Goal: Information Seeking & Learning: Find specific fact

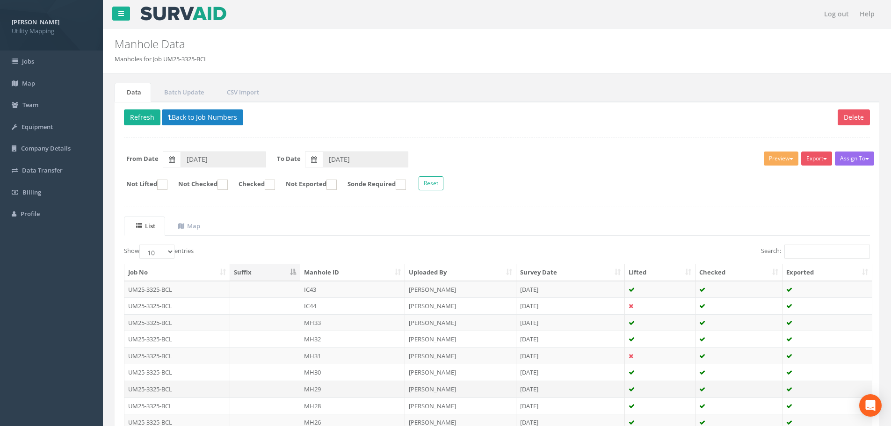
scroll to position [94, 0]
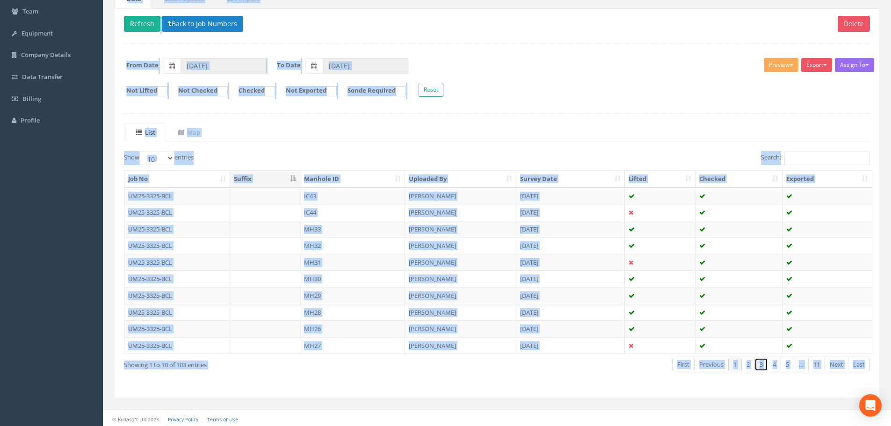
click at [762, 366] on link "3" at bounding box center [762, 365] width 14 height 14
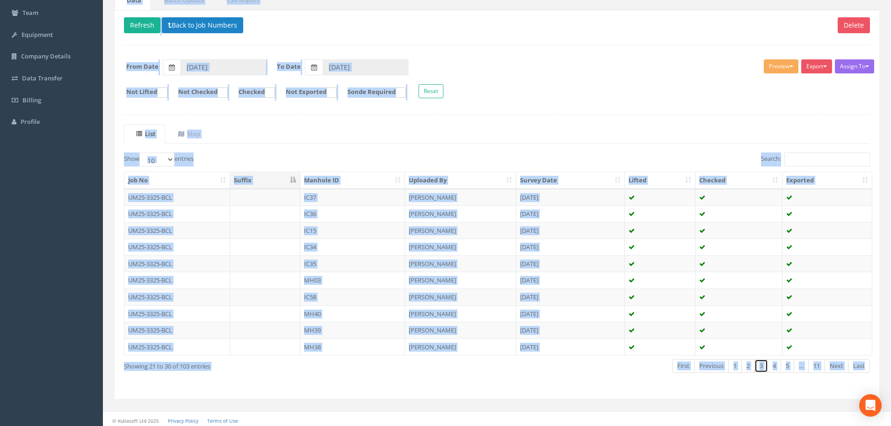
scroll to position [95, 0]
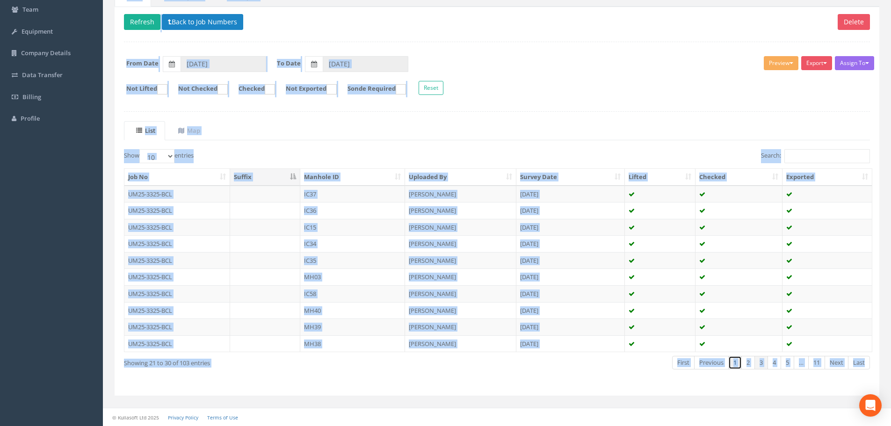
click at [738, 362] on link "1" at bounding box center [735, 363] width 14 height 14
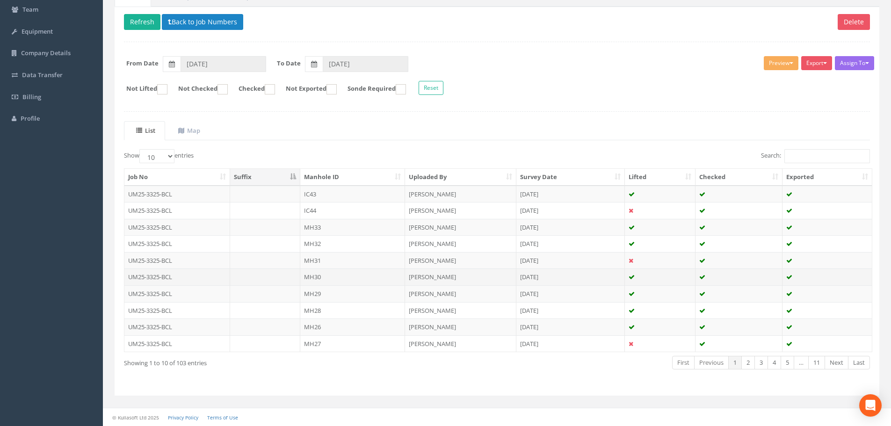
click at [344, 280] on td "MH30" at bounding box center [352, 277] width 105 height 17
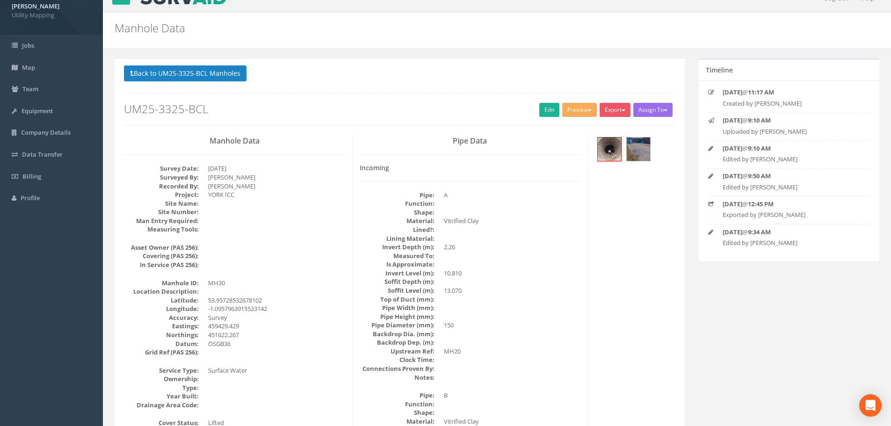
scroll to position [0, 0]
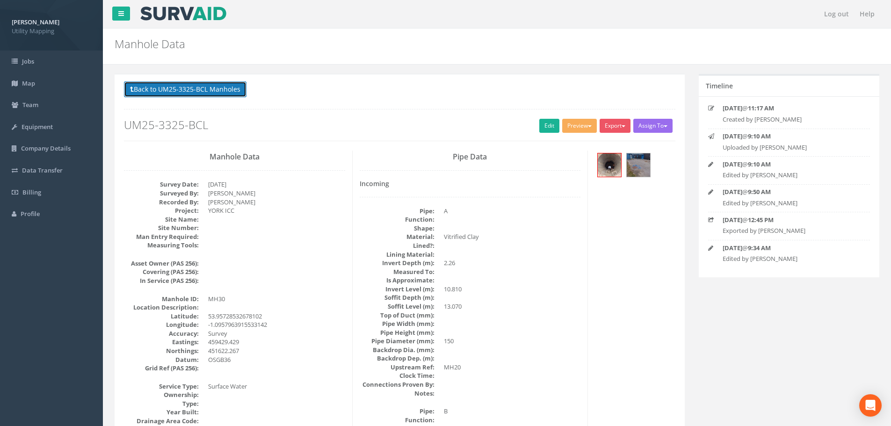
click at [169, 88] on button "Back to UM25-3325-BCL Manholes" at bounding box center [185, 89] width 123 height 16
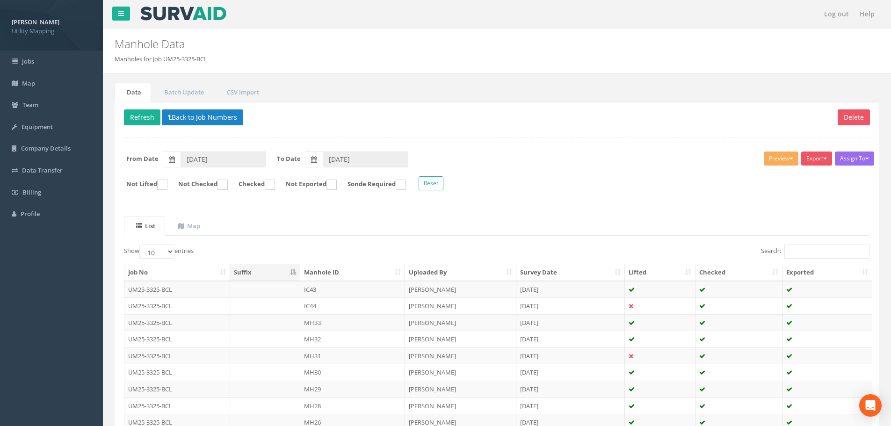
click at [606, 151] on div "Assign To [PERSON_NAME] Land Surveyors Ltd No Companies Added Export U Map IC U…" at bounding box center [497, 172] width 760 height 51
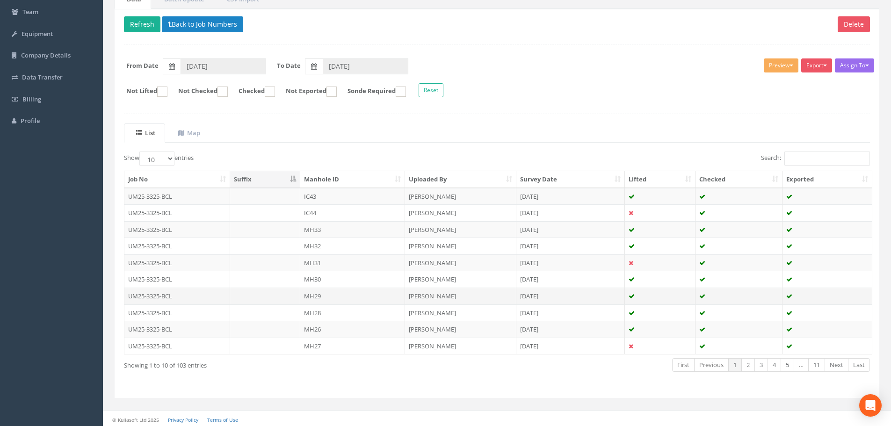
scroll to position [94, 0]
click at [324, 232] on td "MH33" at bounding box center [352, 229] width 105 height 17
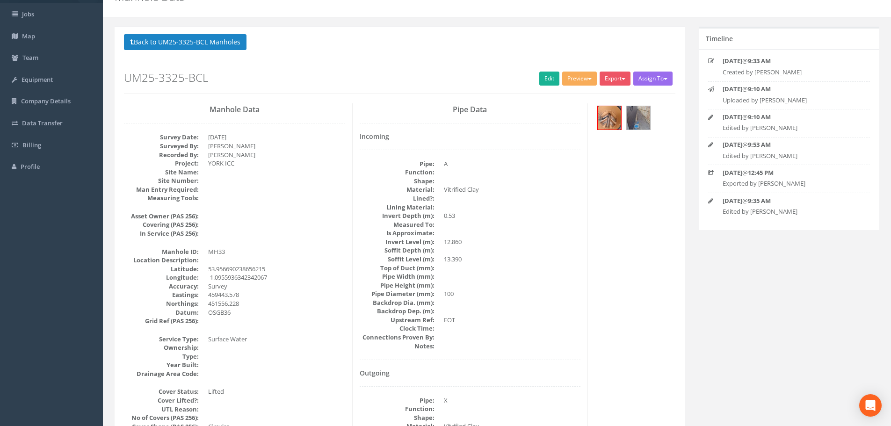
scroll to position [47, 0]
click at [157, 45] on button "Back to UM25-3325-BCL Manholes" at bounding box center [185, 43] width 123 height 16
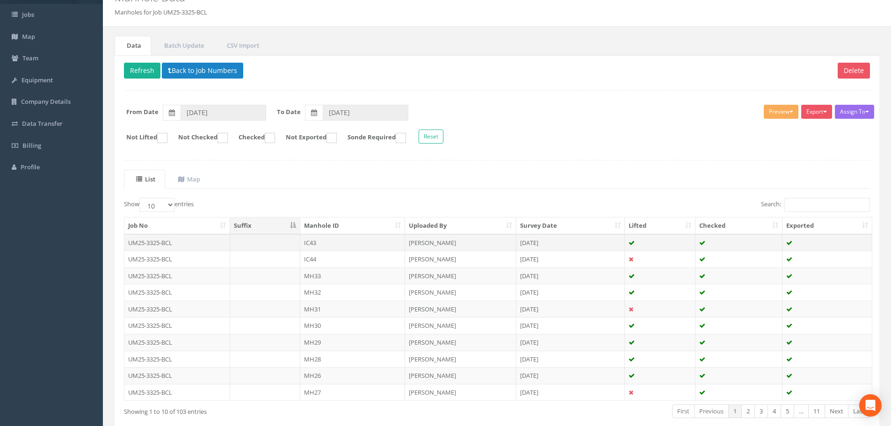
click at [323, 247] on td "IC43" at bounding box center [352, 242] width 105 height 17
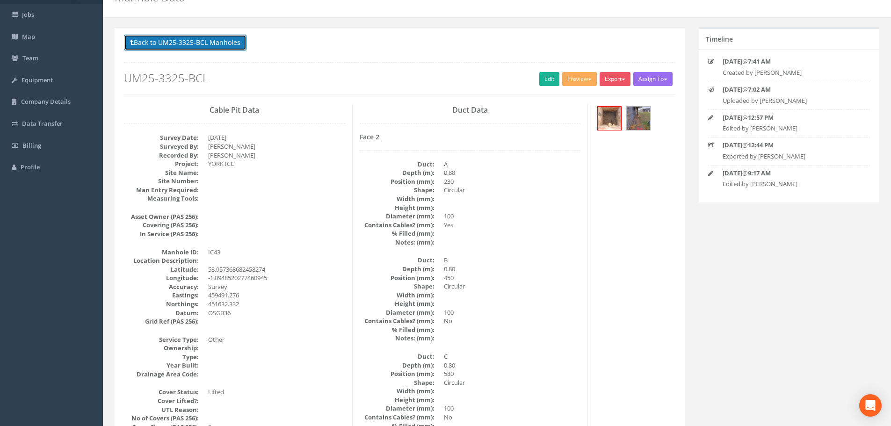
click at [172, 40] on button "Back to UM25-3325-BCL Manholes" at bounding box center [185, 43] width 123 height 16
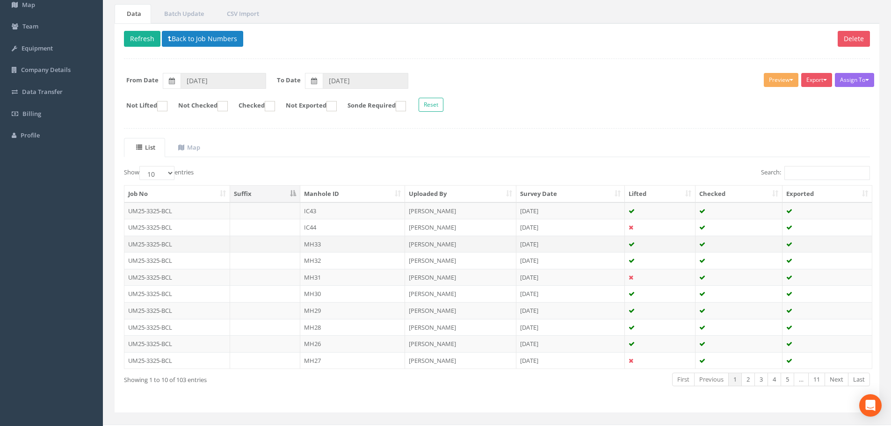
scroll to position [95, 0]
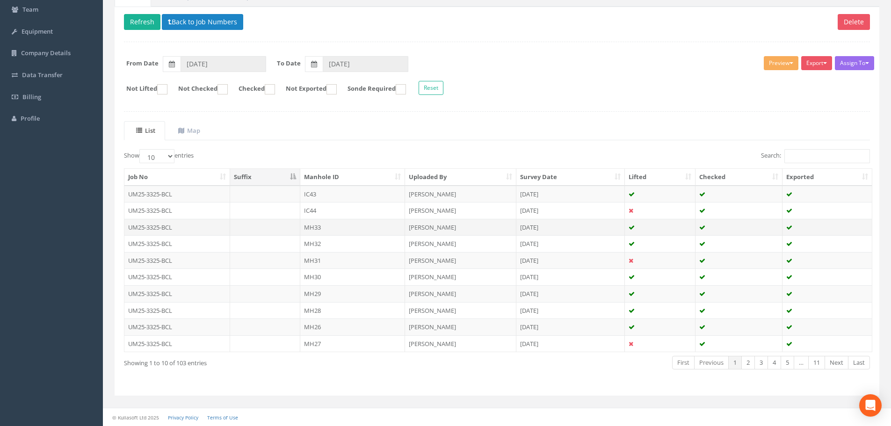
click at [317, 231] on td "MH33" at bounding box center [352, 227] width 105 height 17
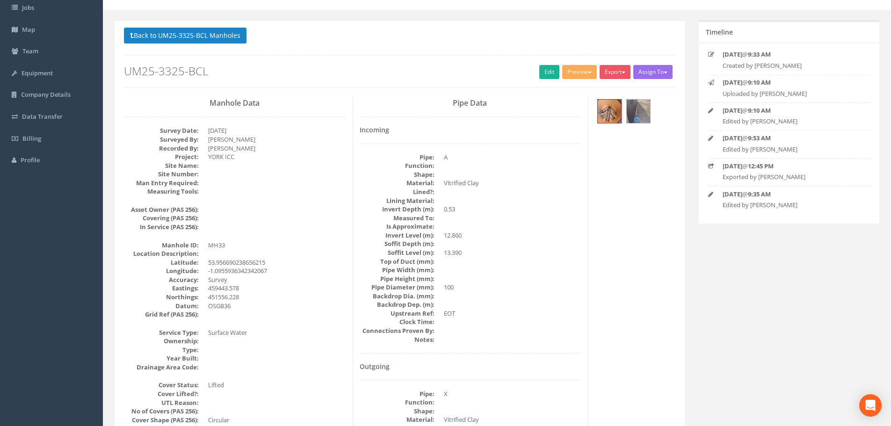
scroll to position [0, 0]
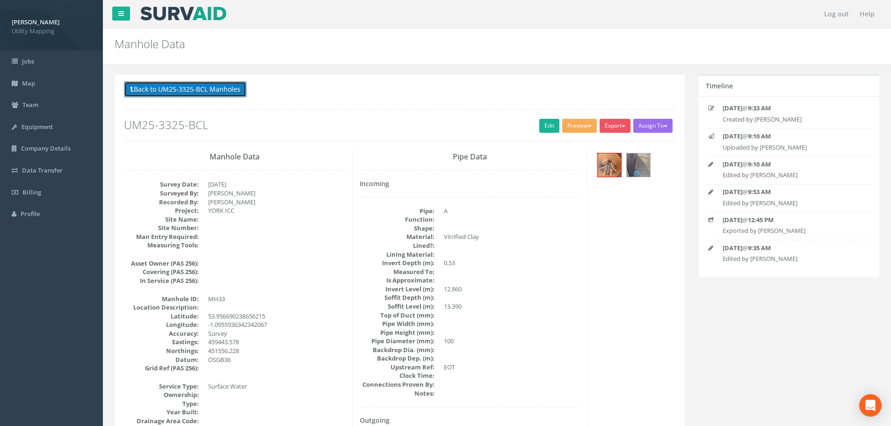
drag, startPoint x: 178, startPoint y: 93, endPoint x: 362, endPoint y: 99, distance: 184.0
click at [178, 93] on button "Back to UM25-3325-BCL Manholes" at bounding box center [185, 89] width 123 height 16
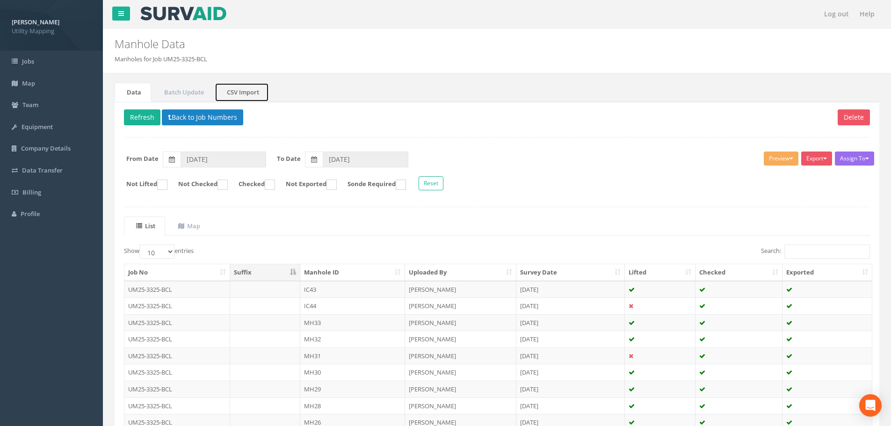
click at [235, 94] on link "CSV Import" at bounding box center [242, 92] width 54 height 19
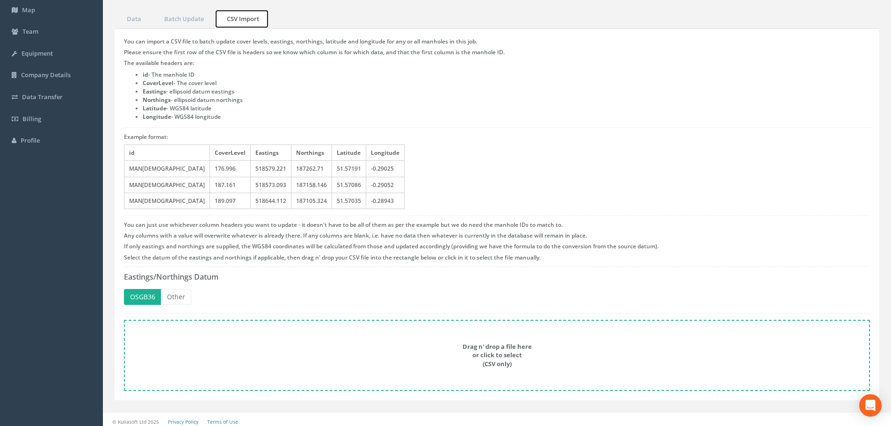
scroll to position [78, 0]
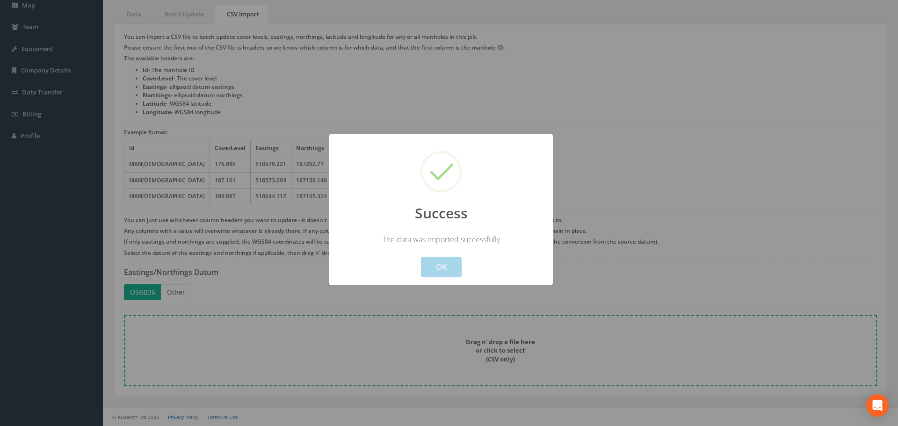
click at [432, 264] on button "OK" at bounding box center [441, 267] width 41 height 21
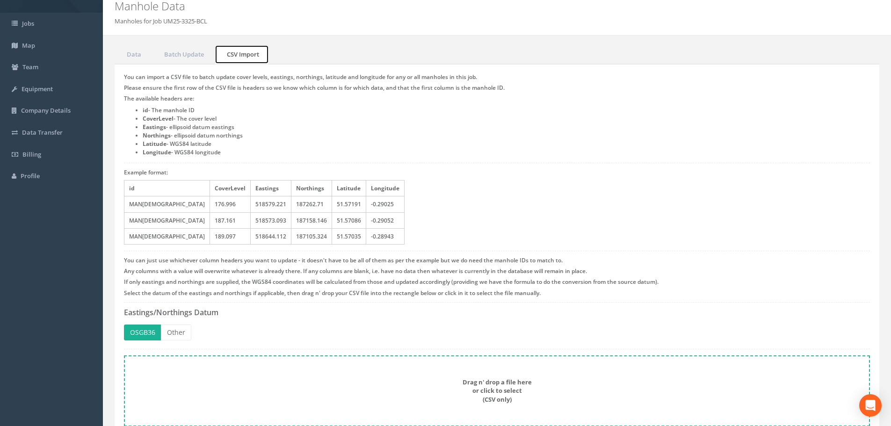
scroll to position [0, 0]
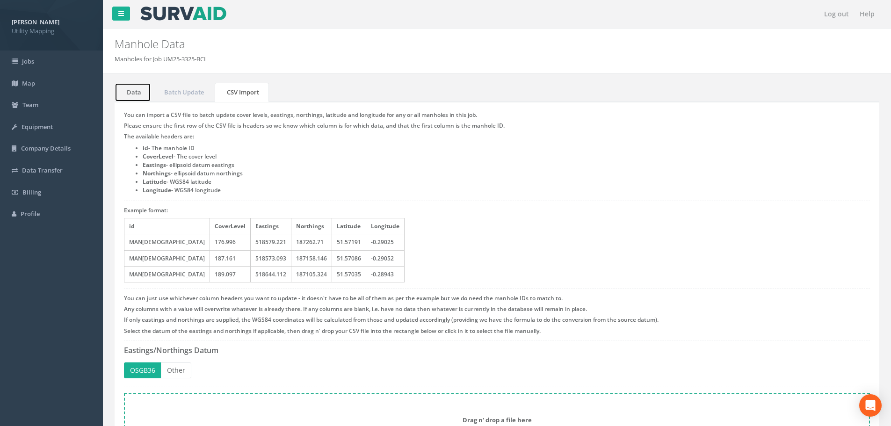
click at [139, 88] on link "Data" at bounding box center [133, 92] width 36 height 19
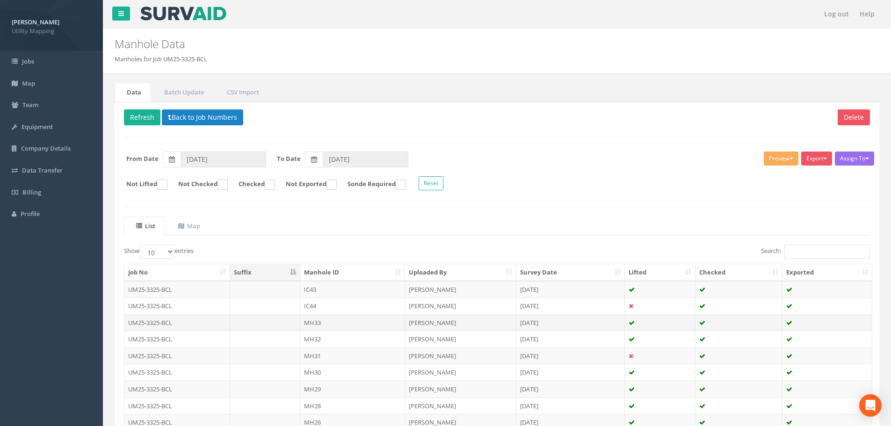
click at [331, 322] on td "MH33" at bounding box center [352, 322] width 105 height 17
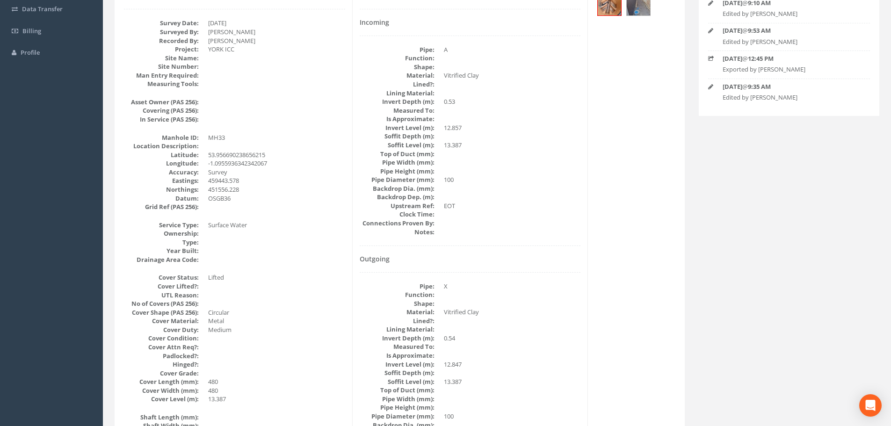
scroll to position [140, 0]
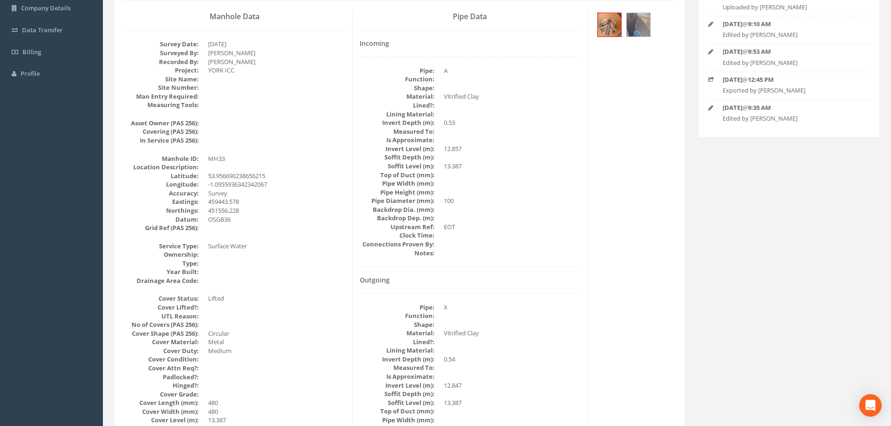
click at [526, 260] on div "Incoming Pipe: A Function: Shape: Material: Vitrified Clay Lined?: Lining Mater…" at bounding box center [470, 153] width 221 height 227
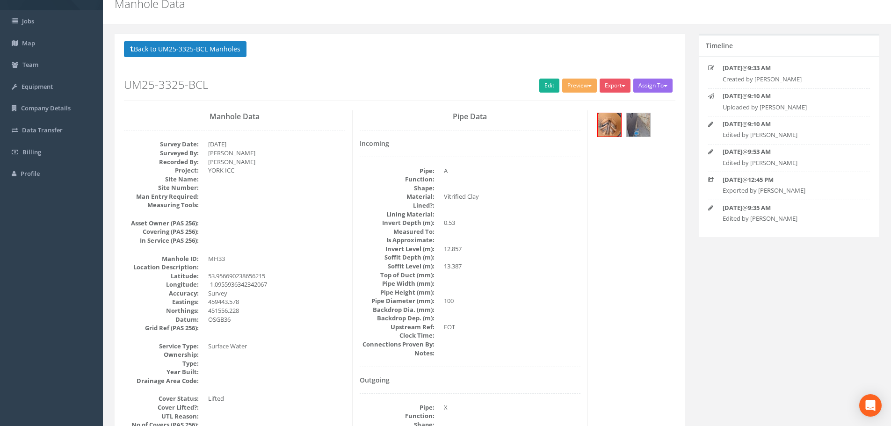
scroll to position [0, 0]
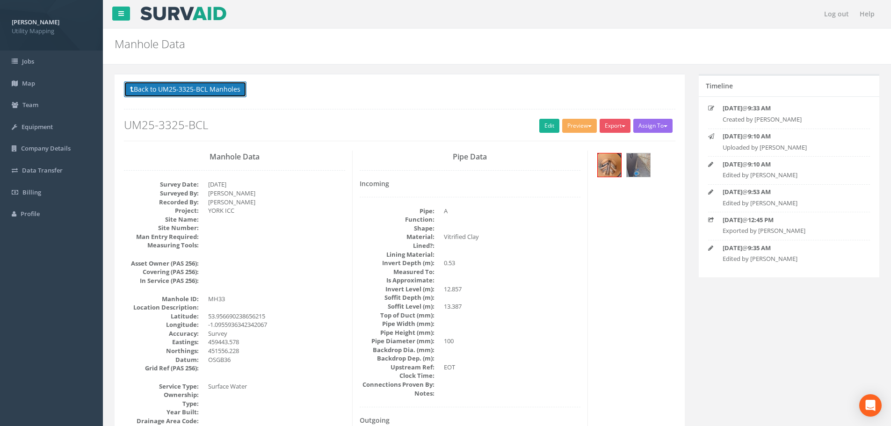
click at [201, 92] on button "Back to UM25-3325-BCL Manholes" at bounding box center [185, 89] width 123 height 16
